Goal: Use online tool/utility: Use online tool/utility

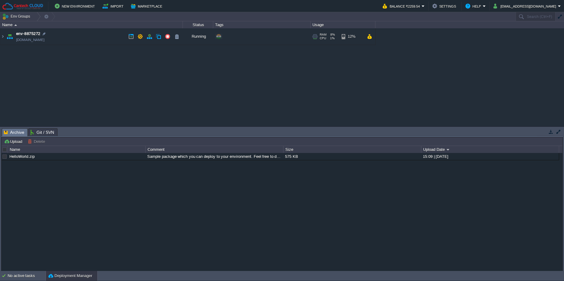
click at [118, 31] on td "env-8875272 [DOMAIN_NAME]" at bounding box center [91, 36] width 182 height 17
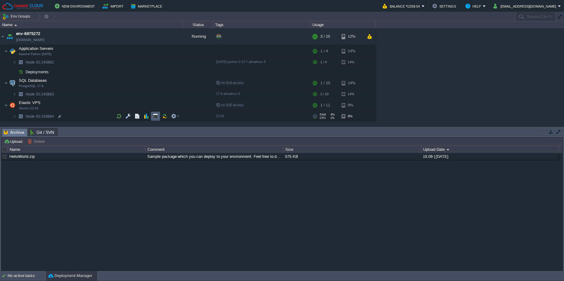
click at [157, 116] on button "button" at bounding box center [155, 115] width 5 height 5
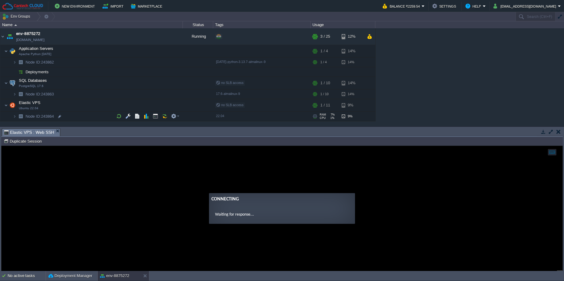
click at [80, 118] on td "Node ID: 243864" at bounding box center [91, 117] width 182 height 10
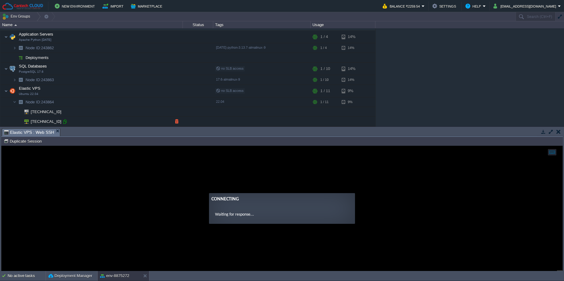
click at [66, 121] on div at bounding box center [64, 121] width 5 height 5
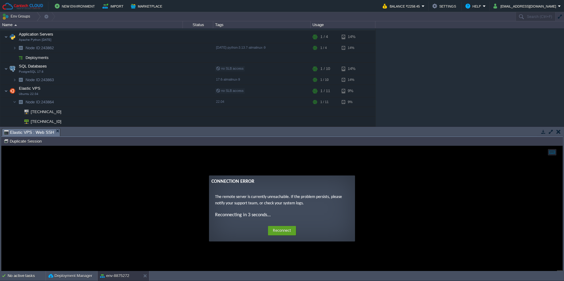
click at [557, 133] on button "button" at bounding box center [558, 131] width 4 height 5
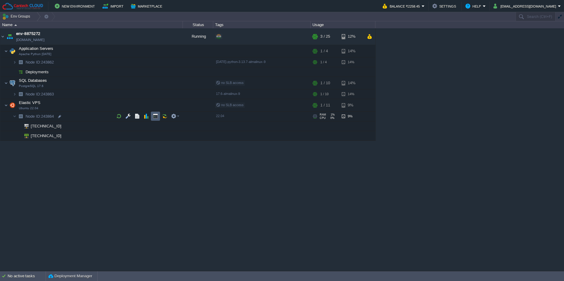
click at [154, 119] on td at bounding box center [155, 116] width 9 height 9
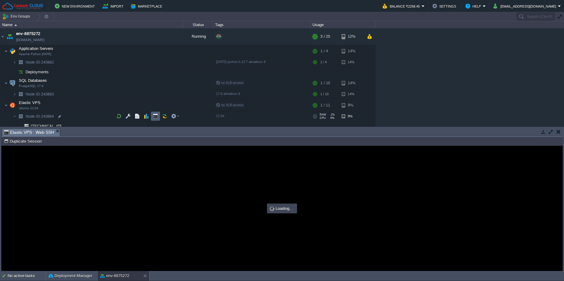
type input "#000000"
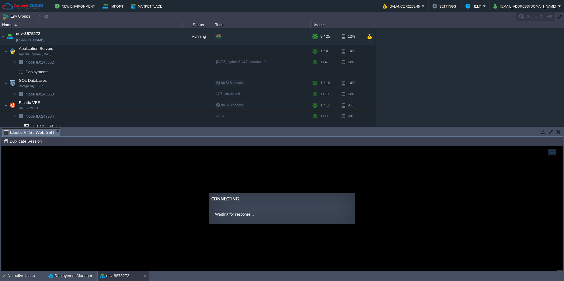
click at [559, 133] on button "button" at bounding box center [558, 131] width 4 height 5
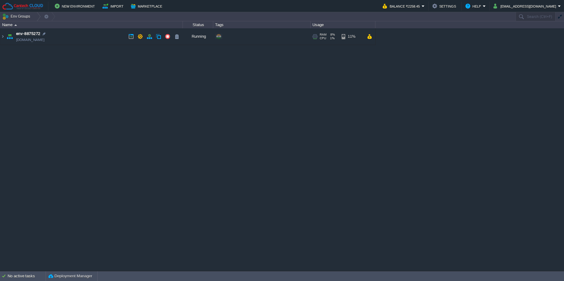
click at [105, 36] on td "env-8875272 [DOMAIN_NAME]" at bounding box center [91, 36] width 182 height 17
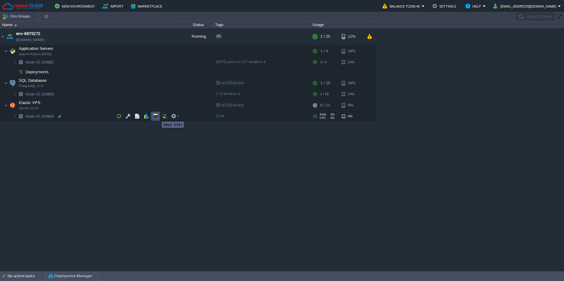
click at [157, 116] on button "button" at bounding box center [155, 115] width 5 height 5
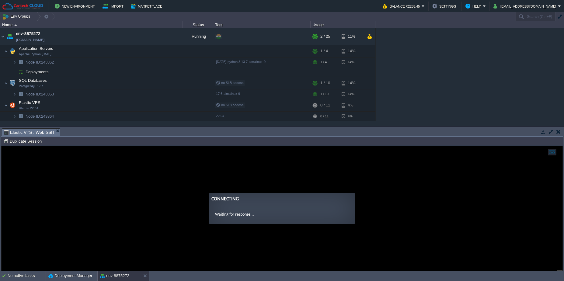
type input "#000000"
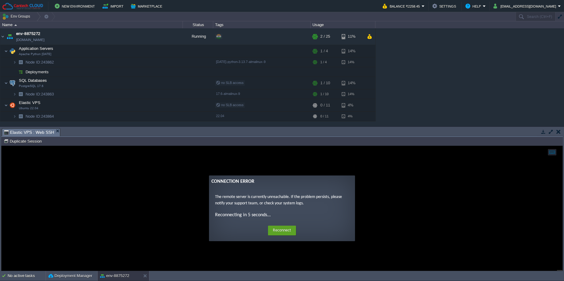
click at [557, 132] on button "button" at bounding box center [558, 131] width 4 height 5
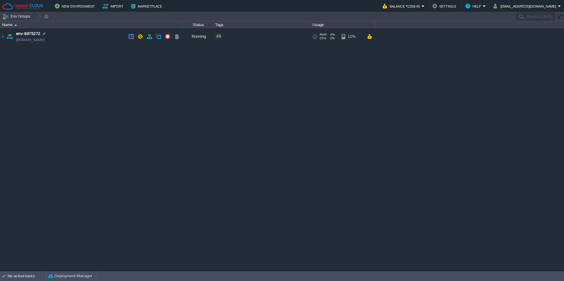
click at [88, 35] on td "env-8875272 [DOMAIN_NAME]" at bounding box center [91, 36] width 182 height 17
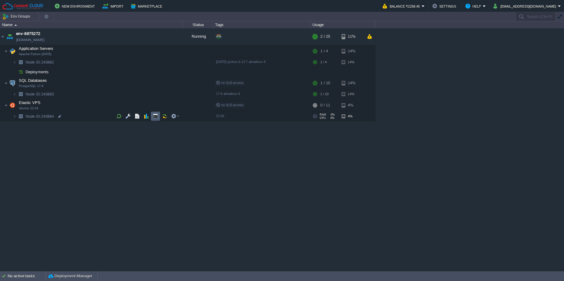
click at [156, 113] on td at bounding box center [155, 116] width 9 height 9
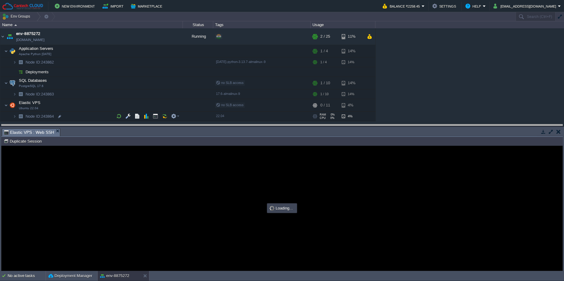
type input "#000000"
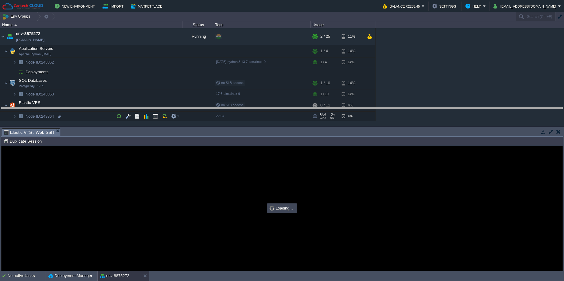
drag, startPoint x: 173, startPoint y: 129, endPoint x: 173, endPoint y: 103, distance: 25.5
click at [173, 103] on body "New Environment Import Marketplace Bonus ₹0.00 Upgrade Account Balance ₹2258.45…" at bounding box center [282, 140] width 564 height 281
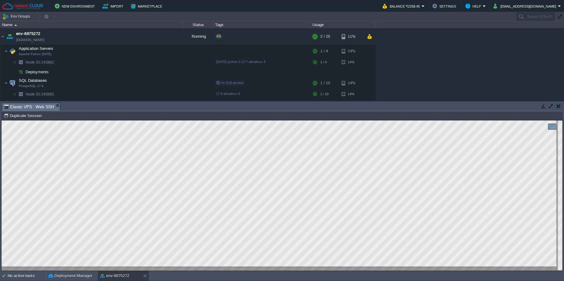
click at [558, 104] on button "button" at bounding box center [558, 105] width 4 height 5
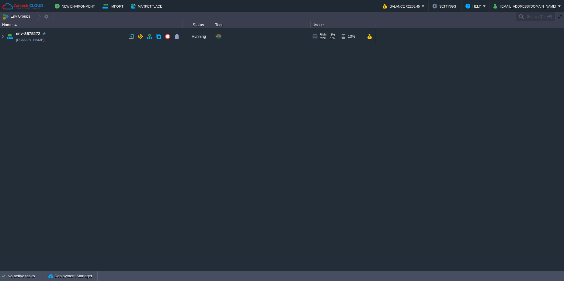
click at [106, 33] on td "env-8875272 [DOMAIN_NAME]" at bounding box center [91, 36] width 182 height 17
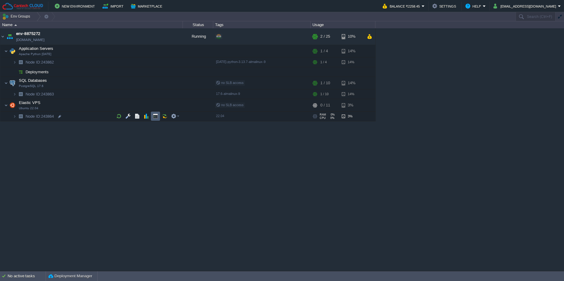
click at [153, 113] on td at bounding box center [155, 116] width 9 height 9
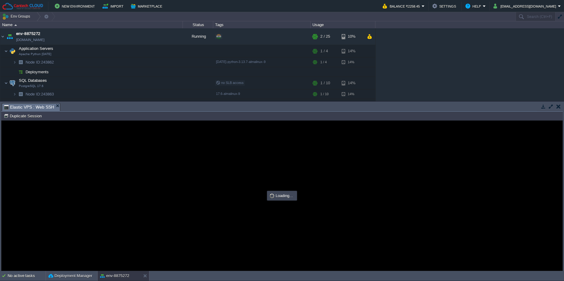
type input "#000000"
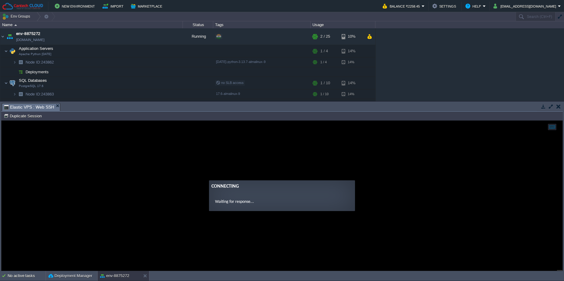
click at [558, 104] on button "button" at bounding box center [558, 106] width 4 height 5
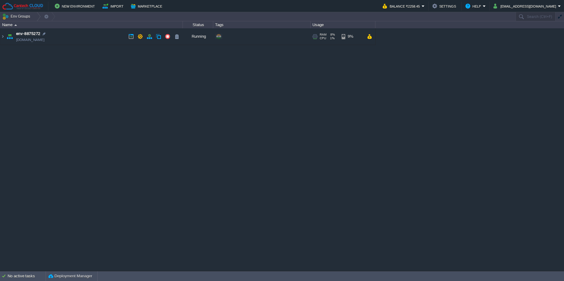
click at [98, 35] on td "env-8875272 [DOMAIN_NAME]" at bounding box center [91, 36] width 182 height 17
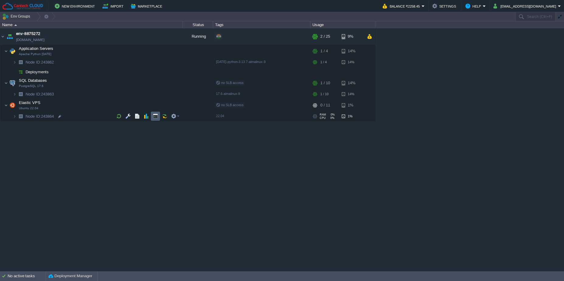
click at [156, 119] on button "button" at bounding box center [155, 115] width 5 height 5
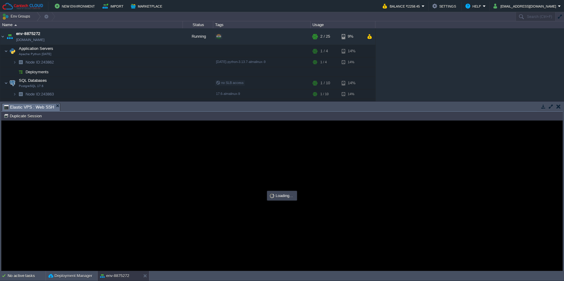
type input "#000000"
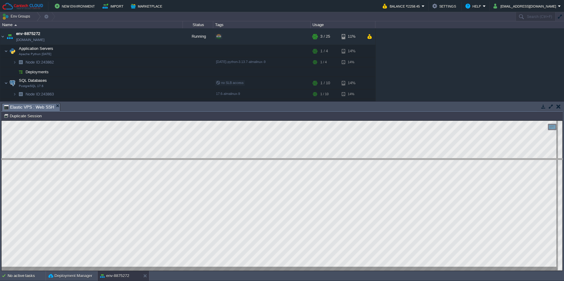
drag, startPoint x: 182, startPoint y: 110, endPoint x: 185, endPoint y: 175, distance: 64.6
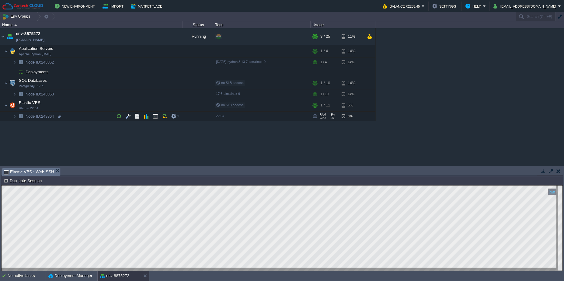
click at [82, 120] on td "Node ID: 243864" at bounding box center [91, 117] width 182 height 10
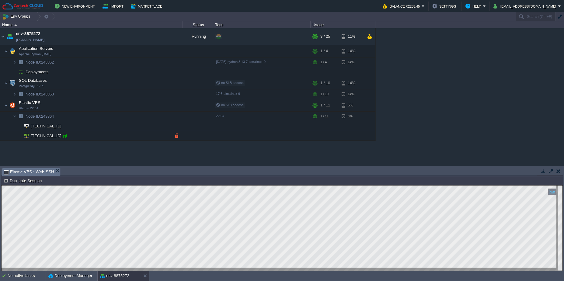
click at [65, 135] on div at bounding box center [64, 135] width 5 height 5
click at [559, 171] on button "button" at bounding box center [558, 170] width 4 height 5
